Goal: Task Accomplishment & Management: Manage account settings

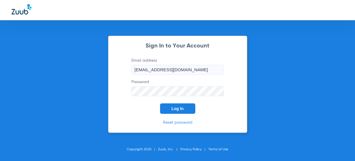
click at [183, 103] on form "Email address [EMAIL_ADDRESS][DOMAIN_NAME] Password Log In" at bounding box center [178, 86] width 110 height 56
click at [182, 111] on button "Log In" at bounding box center [177, 108] width 35 height 10
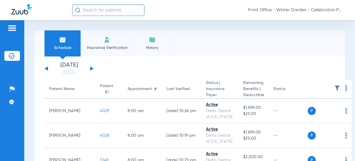
click at [65, 68] on li "Today 08-21-2025" at bounding box center [69, 68] width 35 height 13
click at [65, 72] on link "[DATE]" at bounding box center [69, 72] width 35 height 6
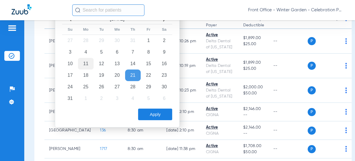
scroll to position [69, 0]
click at [86, 85] on td "25" at bounding box center [86, 87] width 16 height 12
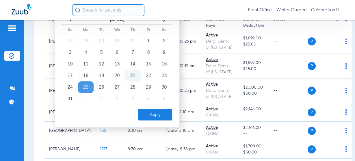
click at [158, 116] on button "Apply" at bounding box center [155, 115] width 34 height 12
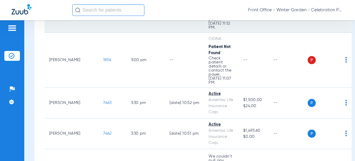
scroll to position [1066, 0]
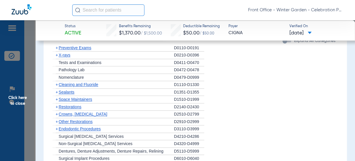
scroll to position [463, 0]
click at [88, 47] on span "Preventive Exams" at bounding box center [75, 47] width 33 height 5
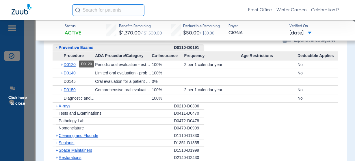
click at [75, 64] on span "D0120" at bounding box center [70, 64] width 12 height 5
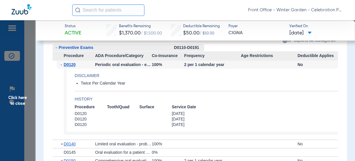
click at [75, 64] on span "D0120" at bounding box center [70, 64] width 12 height 5
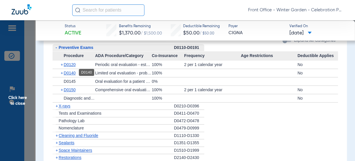
click at [72, 73] on span "D0140" at bounding box center [70, 73] width 12 height 5
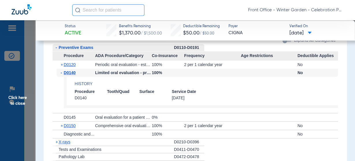
click at [72, 73] on span "D0140" at bounding box center [70, 72] width 12 height 5
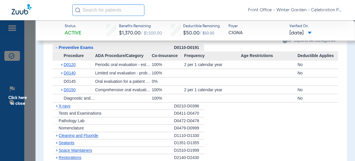
click at [60, 102] on div "+ X-rays" at bounding box center [113, 106] width 121 height 8
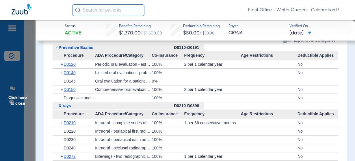
click at [60, 104] on span "X-rays" at bounding box center [65, 105] width 12 height 5
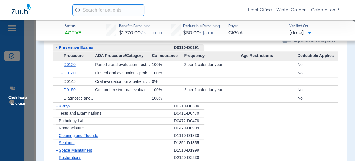
click at [60, 104] on span "X-rays" at bounding box center [65, 106] width 12 height 5
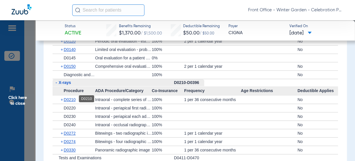
scroll to position [509, 0]
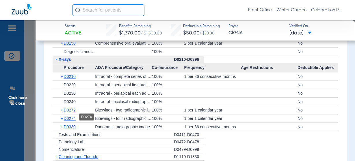
click at [68, 118] on span "D0274" at bounding box center [70, 118] width 12 height 5
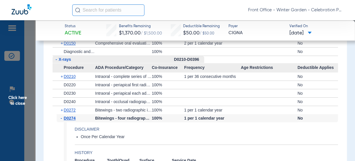
scroll to position [555, 0]
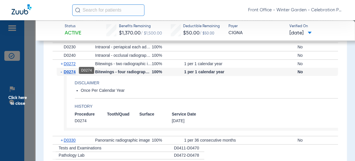
click at [71, 71] on span "D0274" at bounding box center [70, 71] width 12 height 5
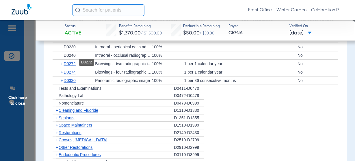
click at [75, 63] on span "D0272" at bounding box center [70, 63] width 12 height 5
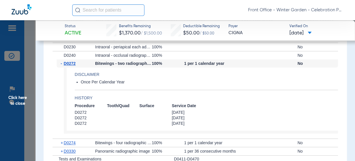
click at [75, 63] on span "D0272" at bounding box center [70, 63] width 12 height 5
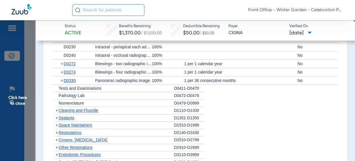
drag, startPoint x: 75, startPoint y: 110, endPoint x: 81, endPoint y: 108, distance: 6.0
click at [75, 110] on span "Cleaning and Fluoride" at bounding box center [79, 110] width 40 height 5
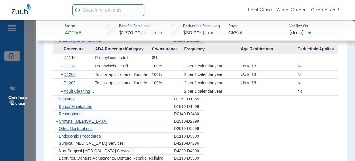
scroll to position [602, 0]
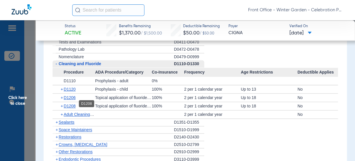
click at [71, 104] on span "D1208" at bounding box center [70, 106] width 12 height 5
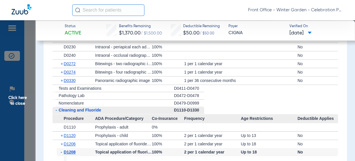
scroll to position [532, 0]
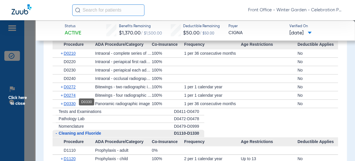
drag, startPoint x: 73, startPoint y: 103, endPoint x: 84, endPoint y: 102, distance: 10.1
click at [73, 103] on span "D0330" at bounding box center [70, 103] width 12 height 5
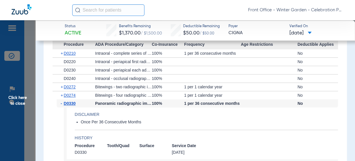
scroll to position [555, 0]
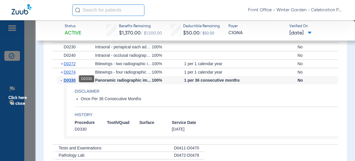
click at [74, 79] on span "D0330" at bounding box center [70, 80] width 12 height 5
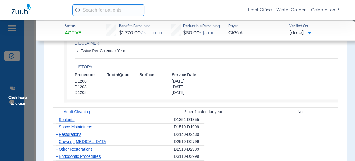
scroll to position [717, 0]
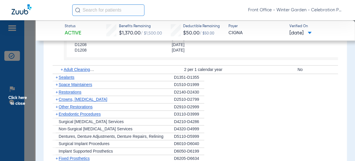
click at [69, 76] on span "Sealants" at bounding box center [67, 77] width 16 height 5
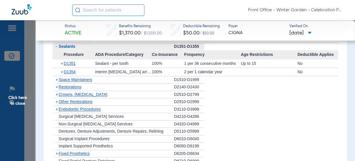
scroll to position [740, 0]
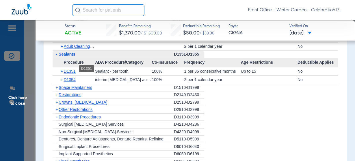
click at [71, 69] on span "D1351" at bounding box center [70, 71] width 12 height 5
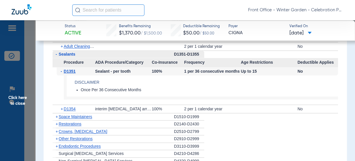
click at [31, 119] on span "Click here to close" at bounding box center [18, 100] width 36 height 161
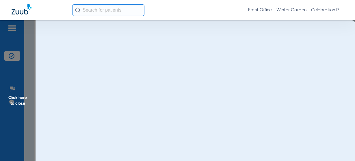
scroll to position [0, 0]
click at [24, 102] on span "Click here to close" at bounding box center [18, 100] width 36 height 161
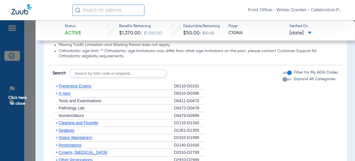
scroll to position [417, 0]
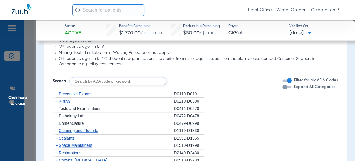
click at [69, 99] on span "X-rays" at bounding box center [65, 101] width 12 height 5
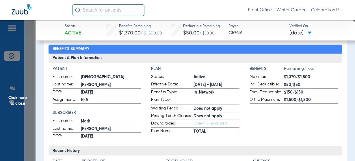
scroll to position [69, 0]
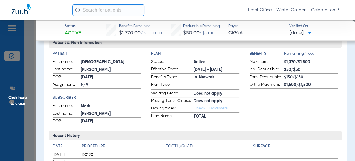
click at [28, 103] on span "Click here to close" at bounding box center [18, 100] width 36 height 161
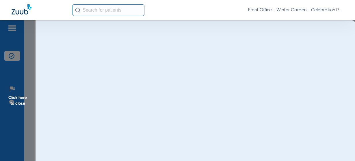
scroll to position [0, 0]
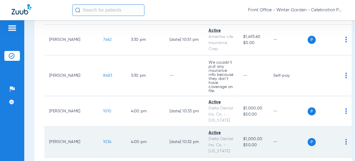
click at [103, 140] on span "1034" at bounding box center [107, 142] width 9 height 4
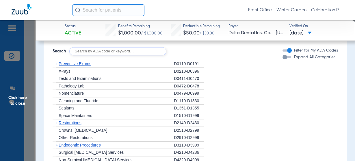
scroll to position [509, 0]
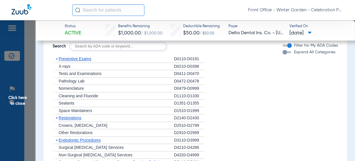
click at [65, 66] on span "X-rays" at bounding box center [65, 66] width 12 height 5
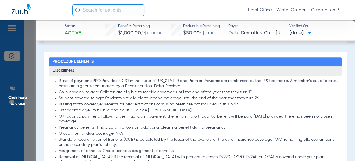
scroll to position [231, 0]
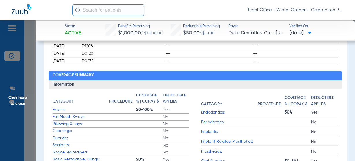
click at [19, 108] on span "Click here to close" at bounding box center [18, 100] width 36 height 161
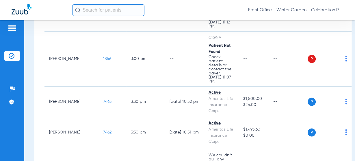
scroll to position [950, 0]
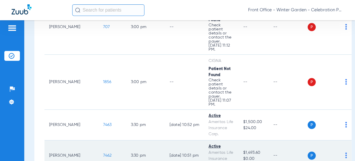
click at [103, 153] on span "7462" at bounding box center [107, 155] width 9 height 4
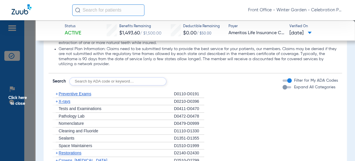
scroll to position [509, 0]
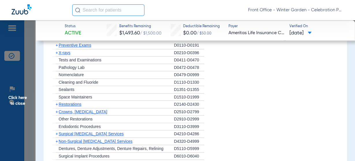
click at [68, 51] on span "X-rays" at bounding box center [65, 52] width 12 height 5
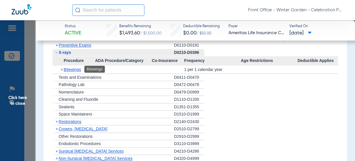
click at [67, 71] on span "Bitewings" at bounding box center [72, 69] width 17 height 5
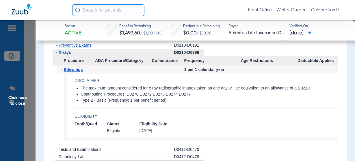
click at [67, 71] on span "Bitewings" at bounding box center [73, 69] width 19 height 5
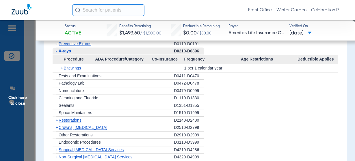
scroll to position [486, 0]
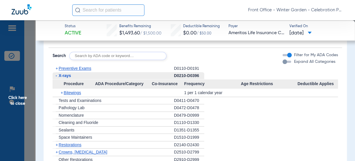
click at [23, 88] on span "Click here to close" at bounding box center [18, 100] width 36 height 161
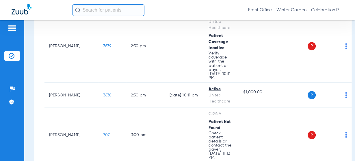
scroll to position [834, 0]
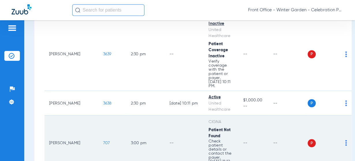
click at [103, 141] on span "707" at bounding box center [106, 143] width 7 height 4
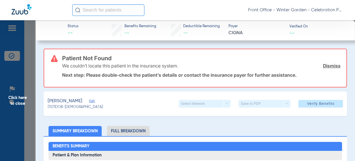
click at [323, 64] on link "Dismiss" at bounding box center [332, 66] width 18 height 6
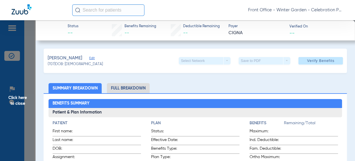
click at [89, 58] on span "Edit" at bounding box center [91, 58] width 5 height 5
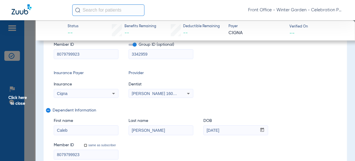
scroll to position [69, 0]
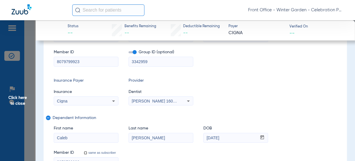
drag, startPoint x: 81, startPoint y: 62, endPoint x: -28, endPoint y: 64, distance: 109.3
click at [0, 64] on html "Front Office - Winter Garden - Celebration Pediatric Dentistry Patients Insuran…" at bounding box center [177, 80] width 355 height 161
paste input "U74374966"
click at [65, 62] on input "U74374966" at bounding box center [86, 61] width 64 height 9
drag, startPoint x: 66, startPoint y: 62, endPoint x: 25, endPoint y: 61, distance: 40.5
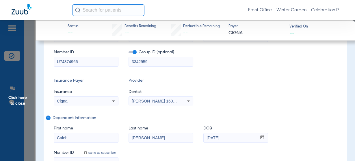
type input "U74374966"
drag, startPoint x: 85, startPoint y: 63, endPoint x: -32, endPoint y: 59, distance: 117.2
click at [0, 59] on html "Front Office - Winter Garden - Celebration Pediatric Dentistry Patients Insuran…" at bounding box center [177, 80] width 355 height 161
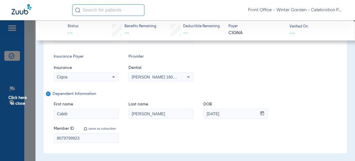
scroll to position [116, 0]
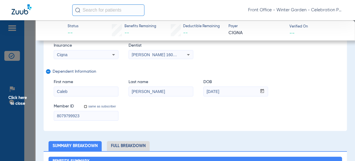
drag, startPoint x: 92, startPoint y: 119, endPoint x: 14, endPoint y: 105, distance: 78.8
click at [0, 109] on html "Front Office - Winter Garden - Celebration Pediatric Dentistry Patients Insuran…" at bounding box center [177, 80] width 355 height 161
paste input "U74374966"
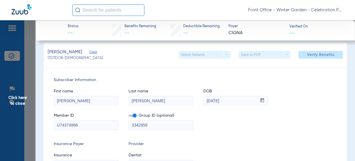
scroll to position [0, 0]
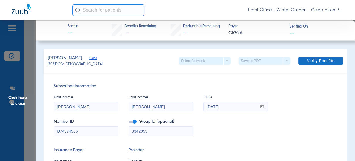
type input "U74374966"
click at [310, 63] on span at bounding box center [321, 61] width 45 height 14
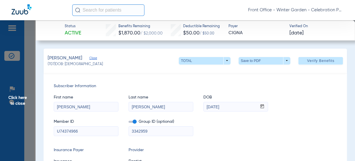
click at [15, 97] on span "Click here to close" at bounding box center [18, 100] width 36 height 161
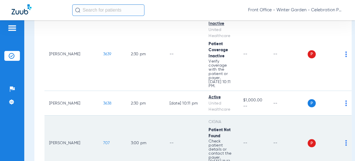
scroll to position [857, 0]
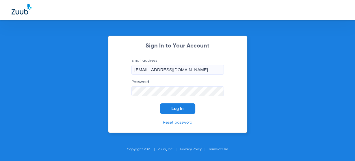
click at [176, 110] on span "Log In" at bounding box center [178, 108] width 12 height 5
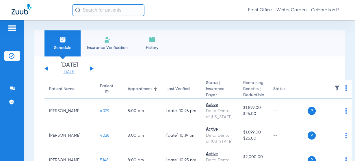
click at [69, 74] on link "[DATE]" at bounding box center [69, 72] width 35 height 6
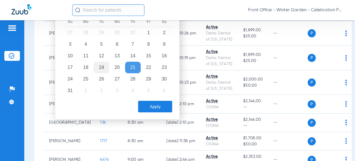
scroll to position [69, 0]
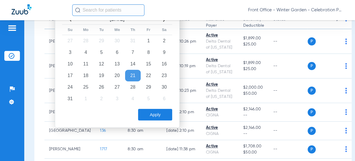
click at [78, 91] on table "Aug 2025 Su Mo Tu We Th Fr Sa 27 28 29 30 31 1 2 3 4 5 6 7 8 9 10 11 12 13 14 1…" at bounding box center [117, 59] width 110 height 89
click at [84, 88] on td "25" at bounding box center [86, 87] width 16 height 12
click at [172, 117] on button "Apply" at bounding box center [155, 115] width 34 height 12
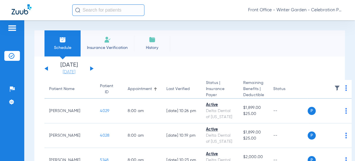
click at [72, 71] on link "[DATE]" at bounding box center [69, 72] width 35 height 6
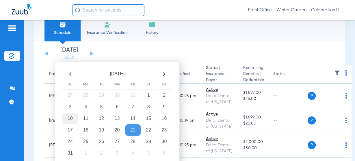
scroll to position [23, 0]
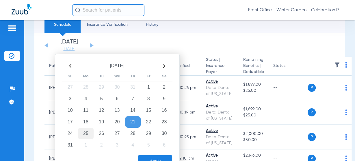
click at [86, 130] on td "25" at bounding box center [86, 134] width 16 height 12
click at [143, 157] on button "Apply" at bounding box center [155, 161] width 34 height 12
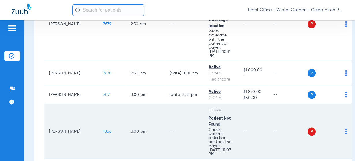
scroll to position [833, 0]
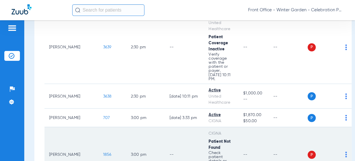
click at [103, 152] on span "1856" at bounding box center [107, 154] width 8 height 4
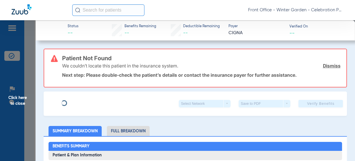
type input "[PERSON_NAME]"
type input "[DATE]"
type input "8079799923"
type input "3342959"
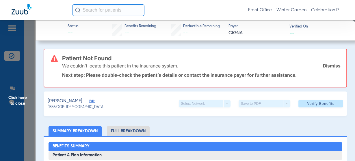
click at [325, 63] on link "Dismiss" at bounding box center [332, 66] width 18 height 6
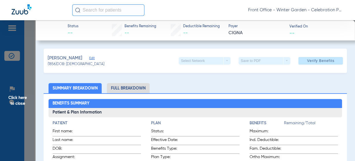
drag, startPoint x: 93, startPoint y: 58, endPoint x: 70, endPoint y: 61, distance: 23.6
click at [93, 58] on span "Edit" at bounding box center [91, 58] width 5 height 5
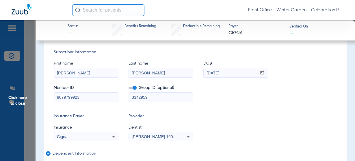
scroll to position [46, 0]
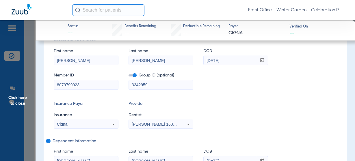
drag, startPoint x: 85, startPoint y: 86, endPoint x: -58, endPoint y: 95, distance: 143.4
click at [0, 95] on html "Front Office - Winter Garden - Celebration Pediatric Dentistry Patients Insuran…" at bounding box center [177, 80] width 355 height 161
paste input "U74374966"
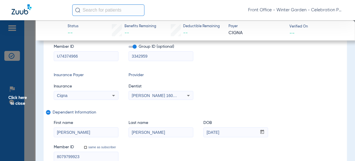
scroll to position [93, 0]
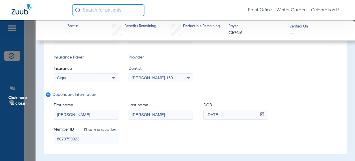
type input "U74374966"
drag, startPoint x: 82, startPoint y: 112, endPoint x: 79, endPoint y: 112, distance: 3.2
click at [79, 112] on input "Graham" at bounding box center [86, 114] width 64 height 9
drag, startPoint x: 84, startPoint y: 138, endPoint x: -51, endPoint y: 117, distance: 137.3
click at [0, 117] on html "Front Office - Winter Garden - Celebration Pediatric Dentistry Patients Insuran…" at bounding box center [177, 80] width 355 height 161
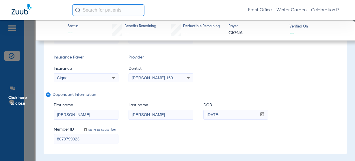
paste input "U74374966"
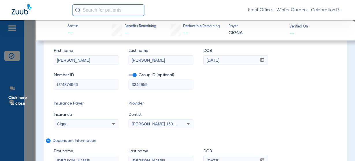
scroll to position [0, 0]
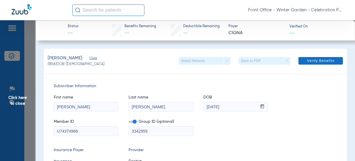
type input "U74374966"
click at [305, 58] on span at bounding box center [321, 61] width 45 height 14
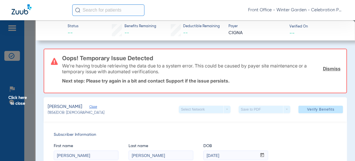
click at [331, 65] on div "We’re having trouble retrieving the data due to a system error. This could be c…" at bounding box center [201, 68] width 279 height 21
click at [329, 67] on link "Dismiss" at bounding box center [332, 69] width 18 height 6
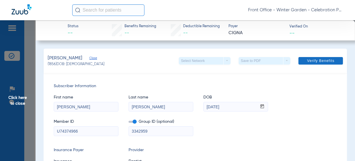
click at [324, 60] on span "Verify Benefits" at bounding box center [320, 60] width 27 height 5
click at [17, 97] on span "Click here to close" at bounding box center [18, 100] width 36 height 161
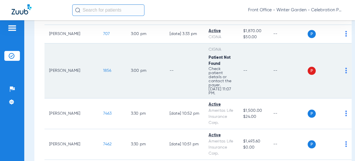
scroll to position [926, 0]
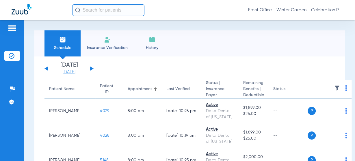
click at [78, 69] on link "[DATE]" at bounding box center [69, 72] width 35 height 6
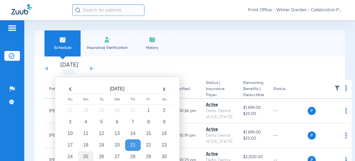
click at [86, 157] on td "25" at bounding box center [86, 157] width 16 height 12
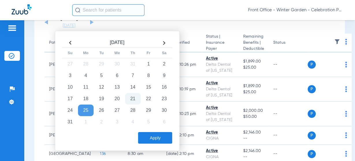
click at [155, 135] on button "Apply" at bounding box center [155, 138] width 34 height 12
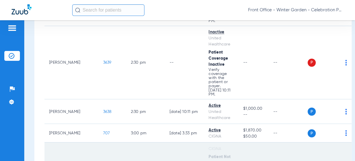
scroll to position [810, 0]
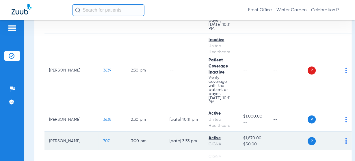
click at [103, 139] on span "707" at bounding box center [106, 141] width 7 height 4
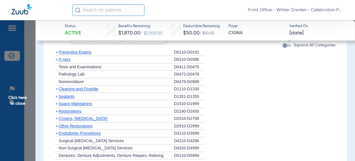
scroll to position [463, 0]
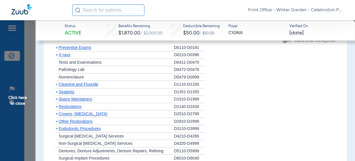
click at [64, 92] on span "Sealants" at bounding box center [67, 91] width 16 height 5
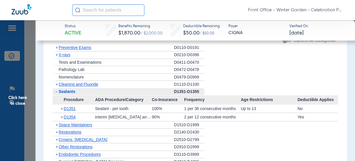
scroll to position [486, 0]
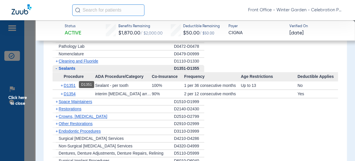
click at [69, 85] on span "D1351" at bounding box center [70, 85] width 12 height 5
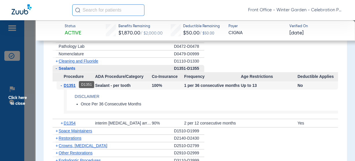
click at [73, 84] on span "D1351" at bounding box center [70, 85] width 12 height 5
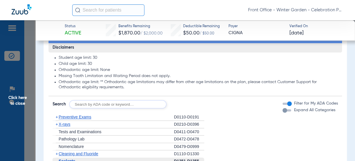
click at [60, 123] on span "X-rays" at bounding box center [65, 124] width 12 height 5
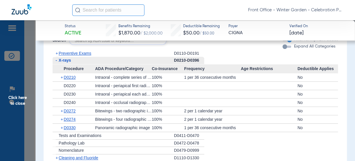
scroll to position [463, 0]
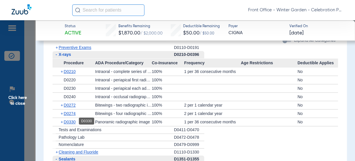
click at [66, 119] on span "D0330" at bounding box center [70, 121] width 12 height 5
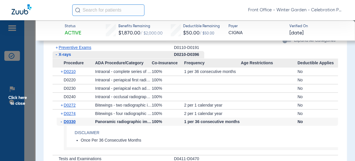
scroll to position [486, 0]
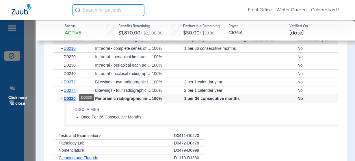
click at [74, 100] on span "D0330" at bounding box center [70, 98] width 12 height 5
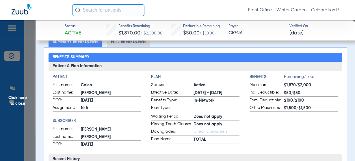
scroll to position [0, 0]
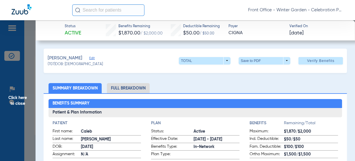
click at [25, 101] on span "Click here to close" at bounding box center [18, 100] width 36 height 161
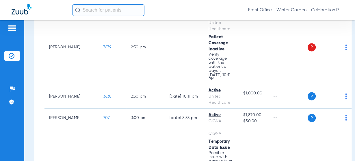
scroll to position [879, 0]
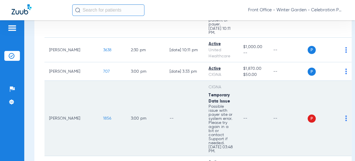
click at [99, 81] on td "1856" at bounding box center [113, 118] width 28 height 75
click at [103, 116] on span "1856" at bounding box center [107, 118] width 8 height 4
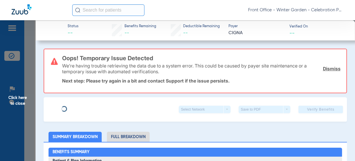
type input "Kyle"
type input "Gunter"
type input "01/27/1984"
type input "8079799923"
type input "3342959"
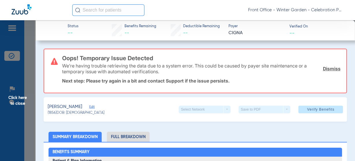
click at [325, 68] on link "Dismiss" at bounding box center [332, 69] width 18 height 6
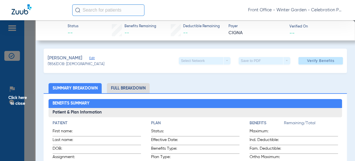
click at [91, 56] on div "Gunter, Graham Edit" at bounding box center [76, 58] width 57 height 7
click at [91, 57] on span "Edit" at bounding box center [91, 58] width 5 height 5
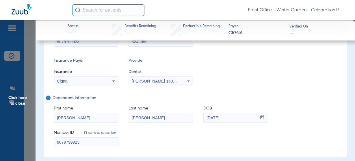
scroll to position [69, 0]
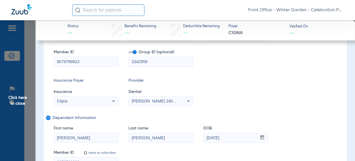
drag, startPoint x: 100, startPoint y: 65, endPoint x: -38, endPoint y: 60, distance: 138.1
click at [0, 60] on html "Front Office - Winter Garden - Celebration Pediatric Dentistry Patients Insuran…" at bounding box center [177, 80] width 355 height 161
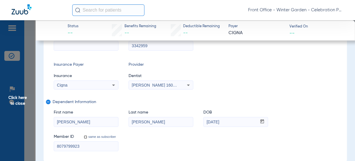
scroll to position [138, 0]
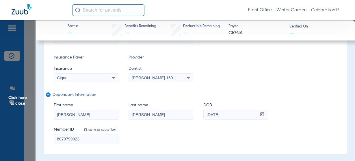
drag, startPoint x: 82, startPoint y: 139, endPoint x: 13, endPoint y: 135, distance: 69.0
drag, startPoint x: 74, startPoint y: 137, endPoint x: 75, endPoint y: 131, distance: 6.0
click at [74, 137] on input at bounding box center [86, 138] width 64 height 9
paste input "U74374966"
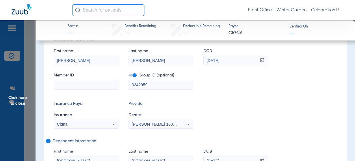
type input "U74374966"
click at [81, 82] on input at bounding box center [86, 84] width 64 height 9
paste input "U74374966"
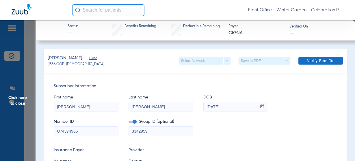
type input "U74374966"
click at [299, 64] on span at bounding box center [321, 61] width 45 height 14
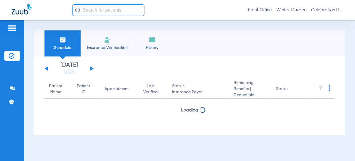
click at [121, 10] on input "text" at bounding box center [108, 10] width 72 height 12
click at [123, 5] on input "text" at bounding box center [108, 10] width 72 height 12
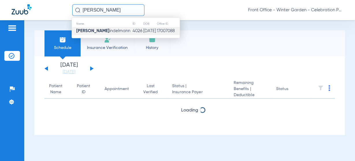
type input "[PERSON_NAME]"
click at [143, 30] on td "[DATE]" at bounding box center [150, 31] width 14 height 8
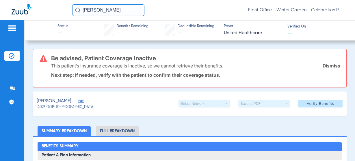
click at [84, 102] on span "Edit" at bounding box center [80, 101] width 5 height 5
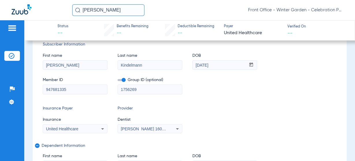
scroll to position [93, 0]
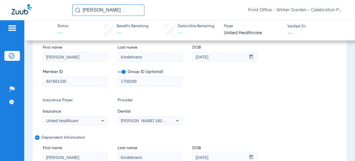
drag, startPoint x: 98, startPoint y: 64, endPoint x: -53, endPoint y: 56, distance: 151.0
click at [0, 56] on html "[PERSON_NAME] Front Office - Winter Garden - Celebration Pediatric Dentistry Pa…" at bounding box center [177, 80] width 355 height 161
click at [60, 68] on div "Member ID 947681335" at bounding box center [75, 75] width 65 height 22
drag, startPoint x: 73, startPoint y: 57, endPoint x: -31, endPoint y: 58, distance: 104.1
click at [0, 58] on html "[PERSON_NAME] Front Office - Winter Garden - Celebration Pediatric Dentistry Pa…" at bounding box center [177, 80] width 355 height 161
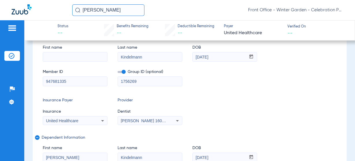
scroll to position [138, 0]
click at [84, 62] on div "First name Last name [PERSON_NAME] DOB mm / dd / yyyy [DATE] Member ID 94768133…" at bounding box center [190, 62] width 294 height 47
click at [89, 56] on input at bounding box center [75, 56] width 64 height 9
paste input "[PERSON_NAME]"
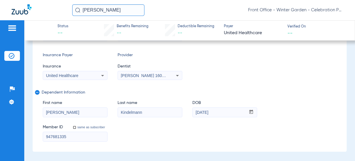
scroll to position [93, 0]
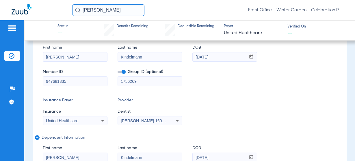
type input "[PERSON_NAME]"
drag, startPoint x: 165, startPoint y: 57, endPoint x: 125, endPoint y: 59, distance: 39.7
click at [125, 58] on div "First name Kerry Last name Kindelmann DOB mm / dd / yyyy 04/23/1978" at bounding box center [190, 50] width 294 height 22
paste input "10/13/1979"
type input "10/13/1979"
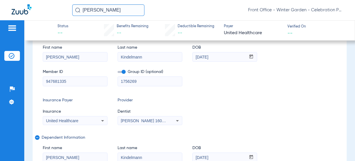
drag, startPoint x: 113, startPoint y: 80, endPoint x: 6, endPoint y: 75, distance: 106.9
click at [10, 75] on div "Patients Insurance Verification Setup Help Center Settings Status -- Benefits R…" at bounding box center [177, 100] width 355 height 161
type input "569008"
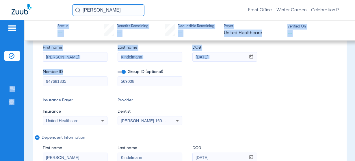
drag, startPoint x: 83, startPoint y: 76, endPoint x: -15, endPoint y: 71, distance: 98.4
click at [0, 71] on html "jeremy k Front Office - Winter Garden - Celebration Pediatric Dentistry Patient…" at bounding box center [177, 80] width 355 height 161
click at [69, 84] on input "947681335" at bounding box center [75, 81] width 64 height 9
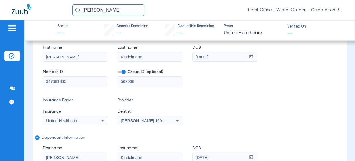
drag, startPoint x: 87, startPoint y: 81, endPoint x: -42, endPoint y: 73, distance: 129.0
click at [0, 73] on html "jeremy k Front Office - Winter Garden - Celebration Pediatric Dentistry Patient…" at bounding box center [177, 80] width 355 height 161
paste input "450346943"
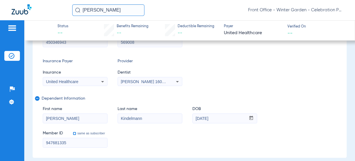
scroll to position [139, 0]
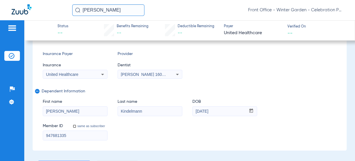
type input "450346943"
drag, startPoint x: 73, startPoint y: 131, endPoint x: 10, endPoint y: 121, distance: 64.1
click at [0, 122] on html "jeremy k Front Office - Winter Garden - Celebration Pediatric Dentistry Patient…" at bounding box center [177, 80] width 355 height 161
paste input "450346943"
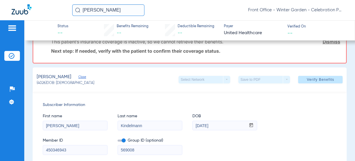
scroll to position [0, 0]
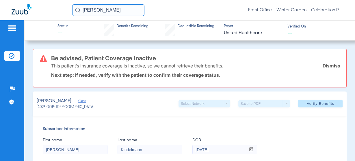
type input "450346943"
click at [327, 65] on link "Dismiss" at bounding box center [332, 66] width 18 height 6
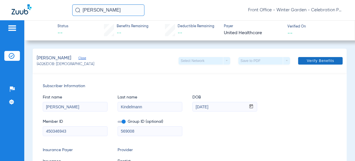
click at [323, 57] on span at bounding box center [321, 61] width 45 height 14
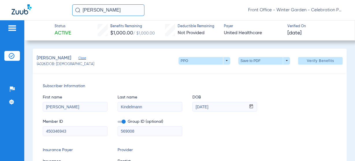
drag, startPoint x: 105, startPoint y: 8, endPoint x: 17, endPoint y: 6, distance: 87.7
click at [17, 6] on div "jeremy k Front Office - Winter Garden - Celebration Pediatric Dentistry" at bounding box center [177, 10] width 355 height 20
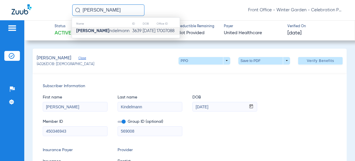
type input "nora ki"
click at [104, 29] on span "Nora Ki ndelmann" at bounding box center [102, 31] width 53 height 4
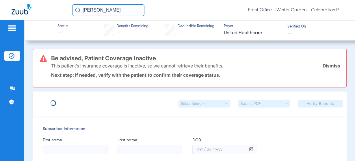
type input "Kerry"
type input "Kindelmann"
type input "10/13/1979"
type input "450346943"
type input "569008"
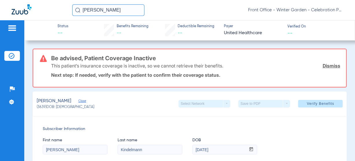
click at [323, 67] on link "Dismiss" at bounding box center [332, 66] width 18 height 6
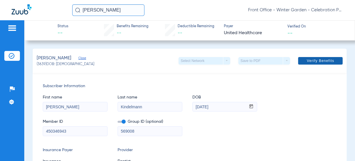
click at [316, 60] on span "Verify Benefits" at bounding box center [320, 60] width 27 height 5
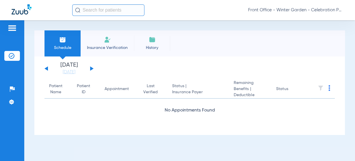
click at [65, 68] on li "[DATE] [DATE]" at bounding box center [69, 68] width 35 height 13
click at [65, 70] on link "[DATE]" at bounding box center [69, 72] width 35 height 6
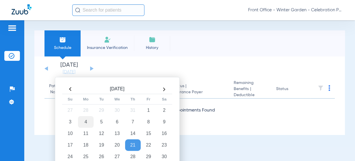
scroll to position [23, 0]
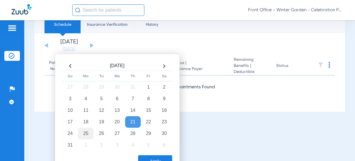
click at [84, 130] on td "25" at bounding box center [86, 134] width 16 height 12
click at [139, 153] on div "Apply" at bounding box center [116, 159] width 111 height 14
click at [334, 110] on div "[DATE] [DATE] [DATE] [DATE] [DATE] [DATE] [DATE] [DATE] [DATE] [DATE] [DATE] [D…" at bounding box center [189, 72] width 311 height 78
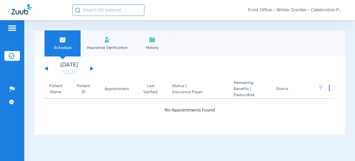
scroll to position [0, 0]
click at [64, 73] on link "[DATE]" at bounding box center [69, 72] width 35 height 6
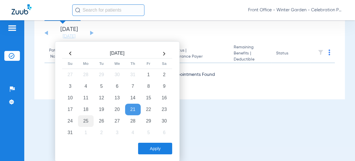
scroll to position [36, 0]
click at [88, 121] on td "25" at bounding box center [86, 121] width 16 height 12
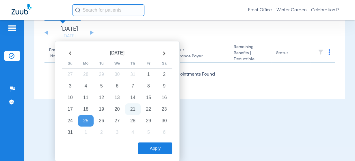
click at [143, 146] on button "Apply" at bounding box center [155, 148] width 34 height 12
